Goal: Check status: Verify the current state of an ongoing process or item

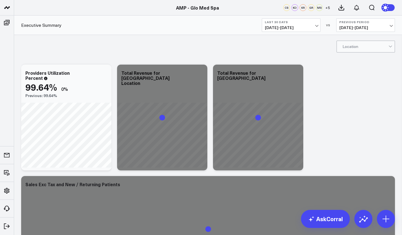
scroll to position [128, 0]
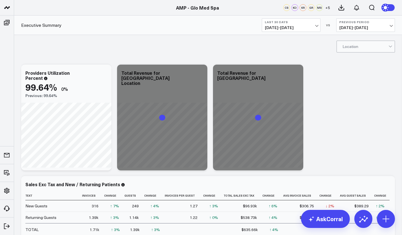
click at [41, 182] on link "AMP - Organization" at bounding box center [48, 182] width 68 height 15
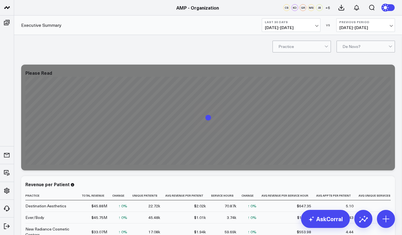
click at [312, 24] on button "Last 30 Days [DATE] - [DATE]" at bounding box center [291, 25] width 59 height 14
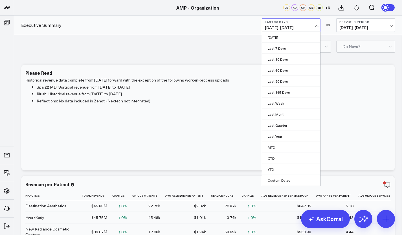
click at [277, 149] on link "MTD" at bounding box center [291, 147] width 58 height 11
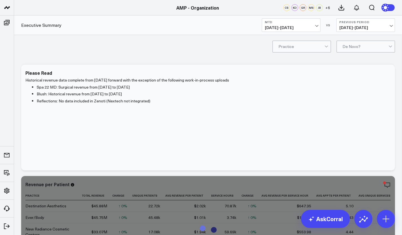
click at [381, 28] on span "[DATE] - [DATE]" at bounding box center [366, 27] width 53 height 5
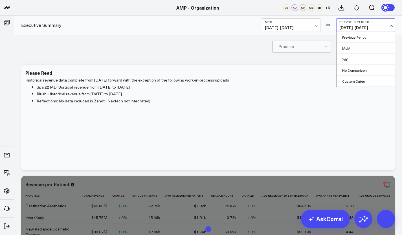
click at [358, 58] on link "YoY" at bounding box center [366, 59] width 58 height 11
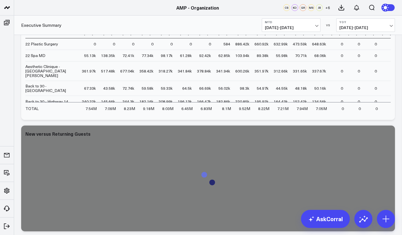
scroll to position [1091, 0]
